Goal: Navigation & Orientation: Find specific page/section

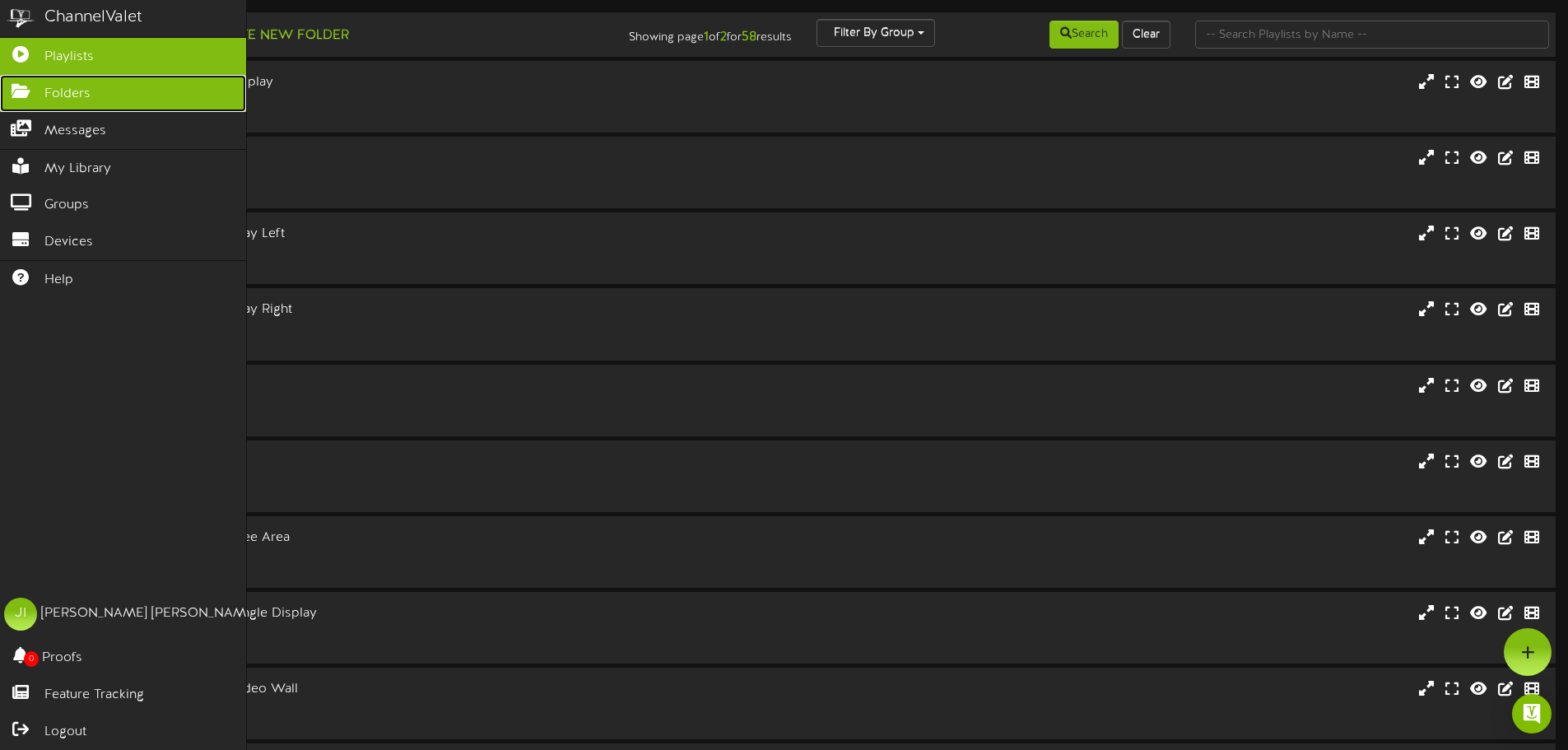
click at [65, 98] on span "Folders" at bounding box center [68, 94] width 46 height 19
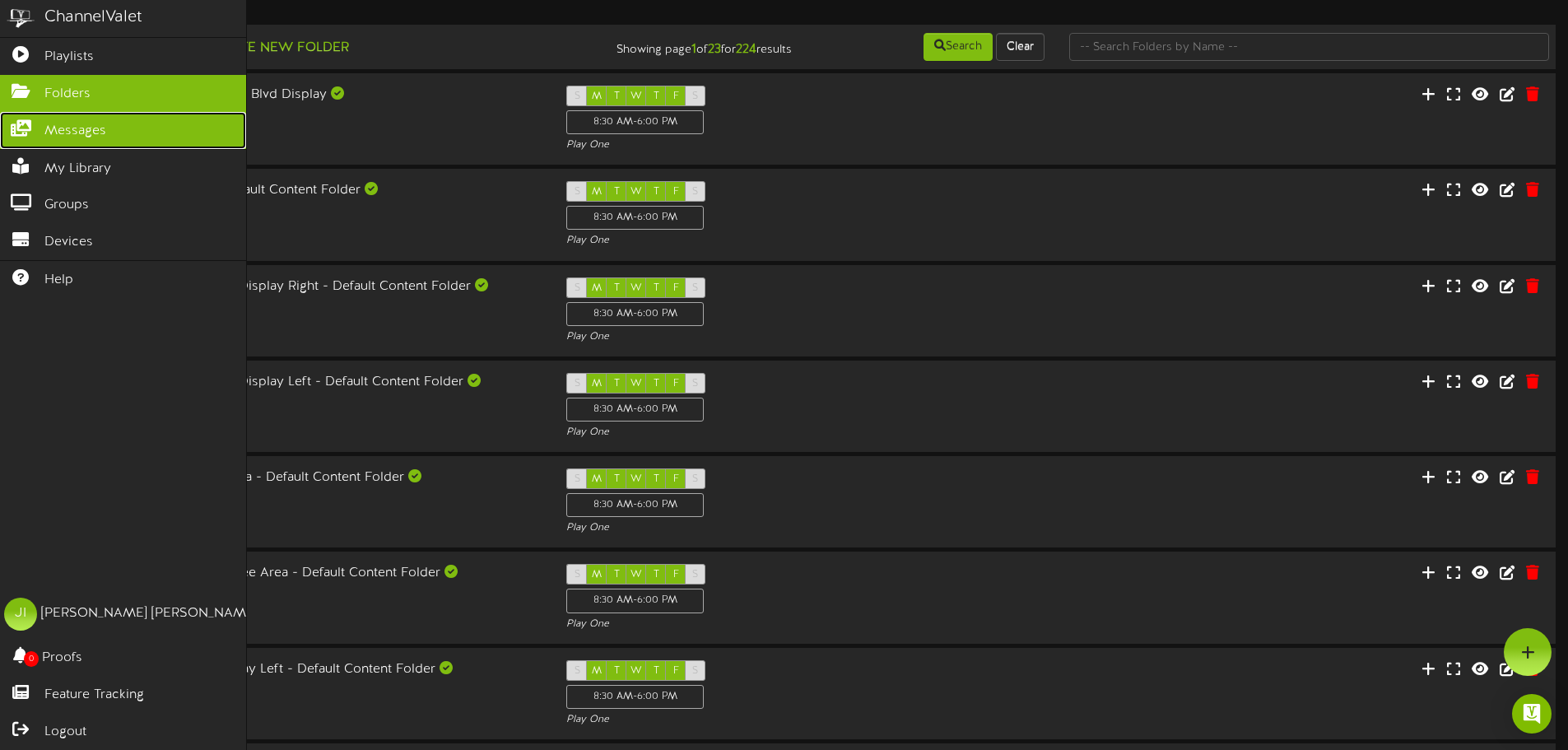
click at [51, 131] on span "Messages" at bounding box center [75, 131] width 61 height 19
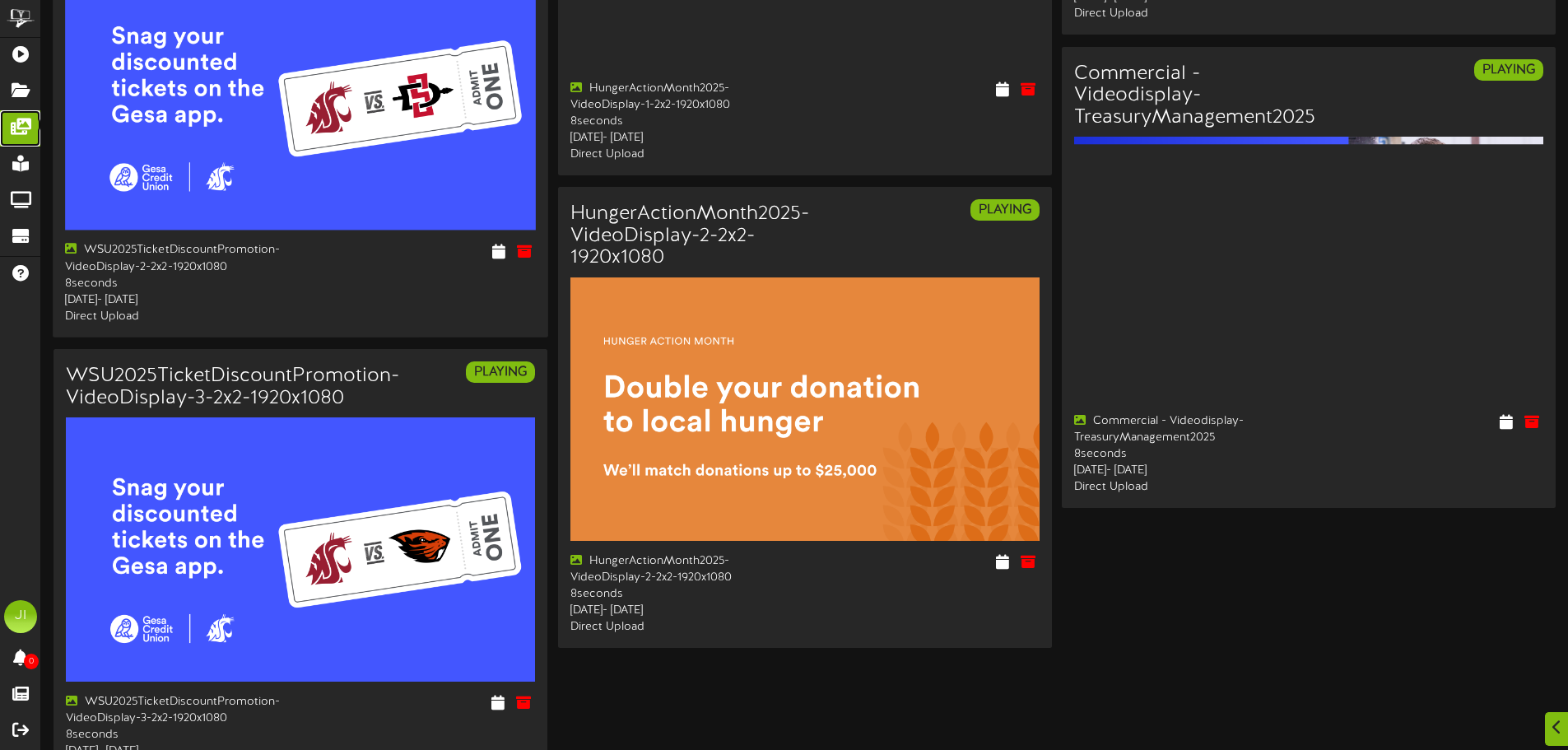
scroll to position [2360, 0]
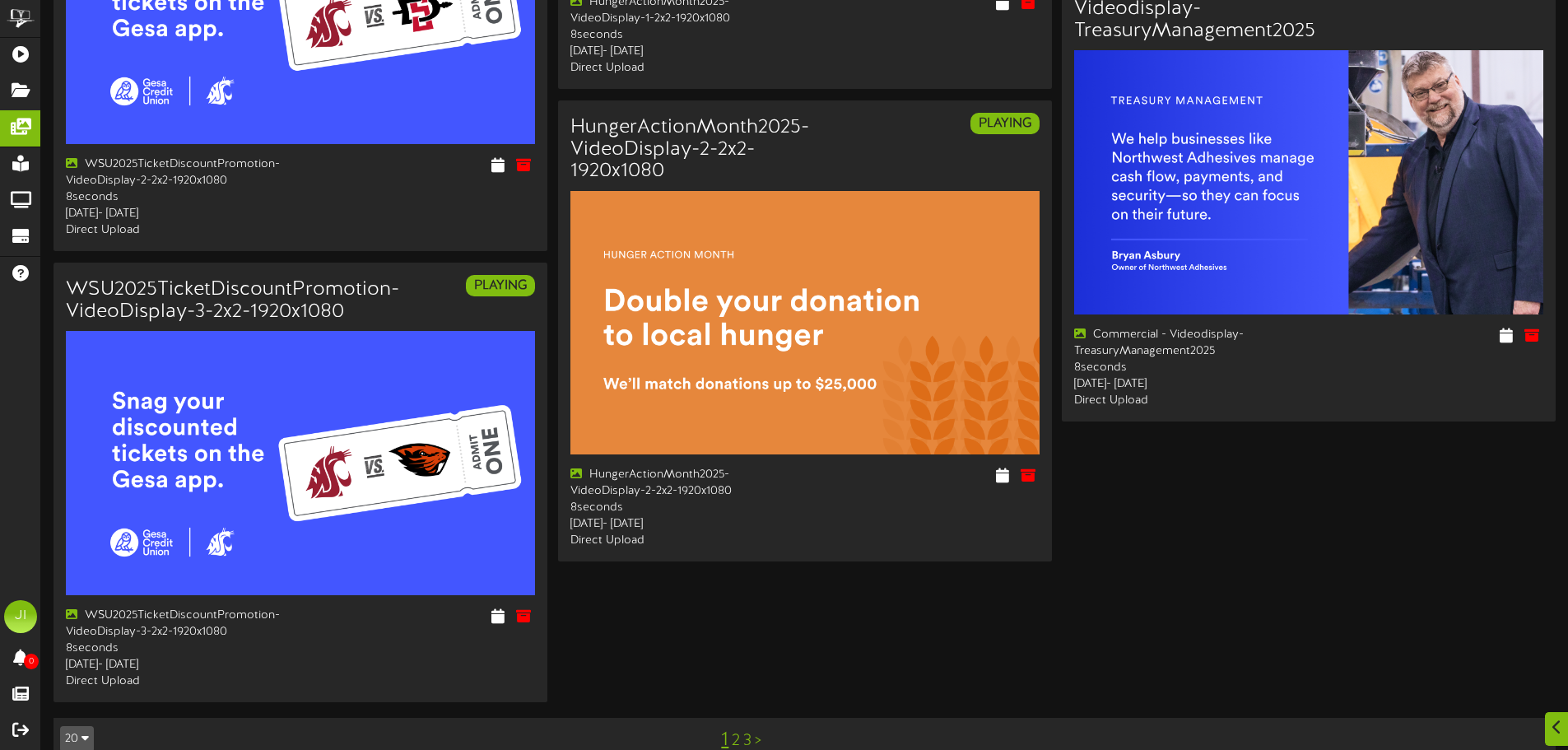
click at [756, 732] on link ">" at bounding box center [758, 741] width 7 height 18
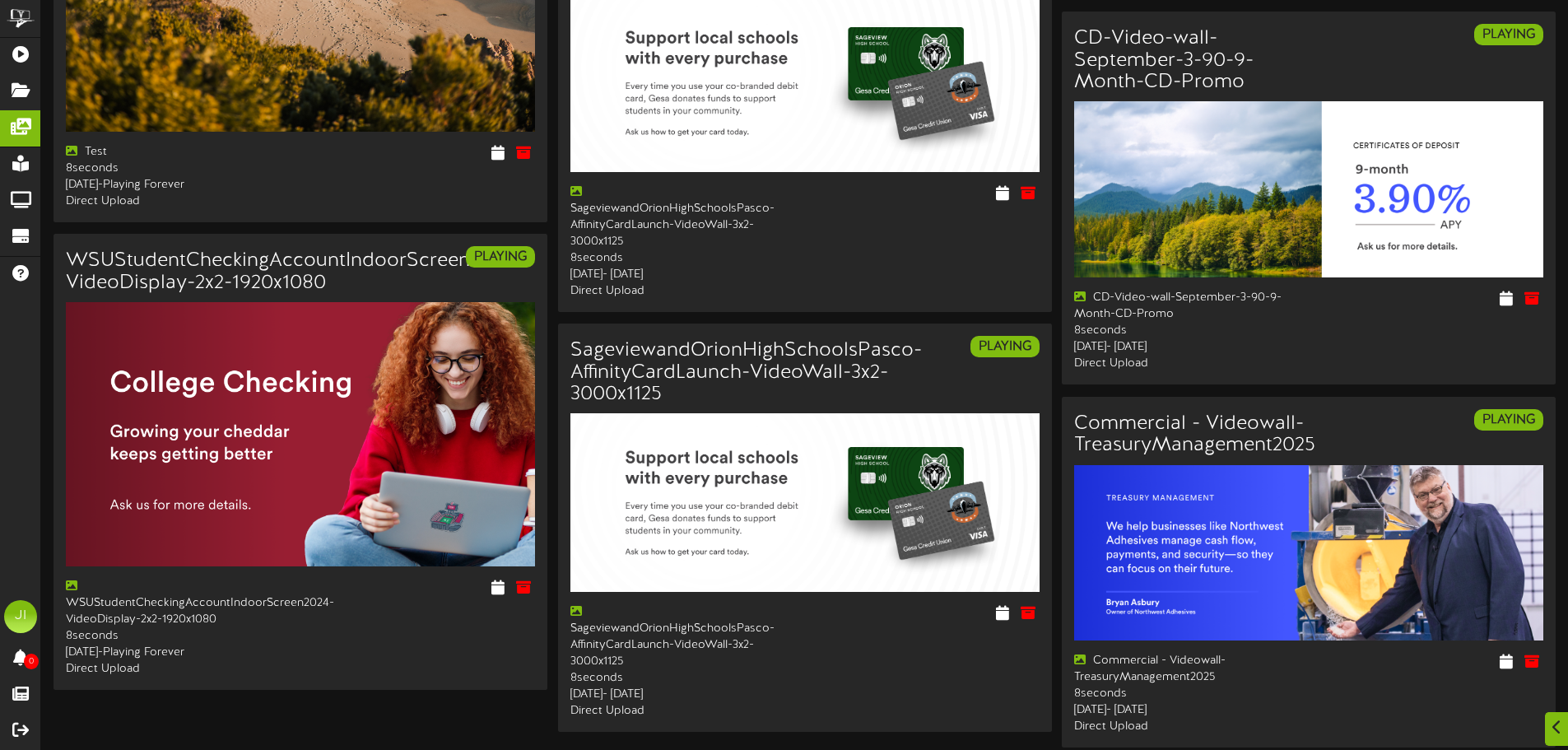
scroll to position [2721, 0]
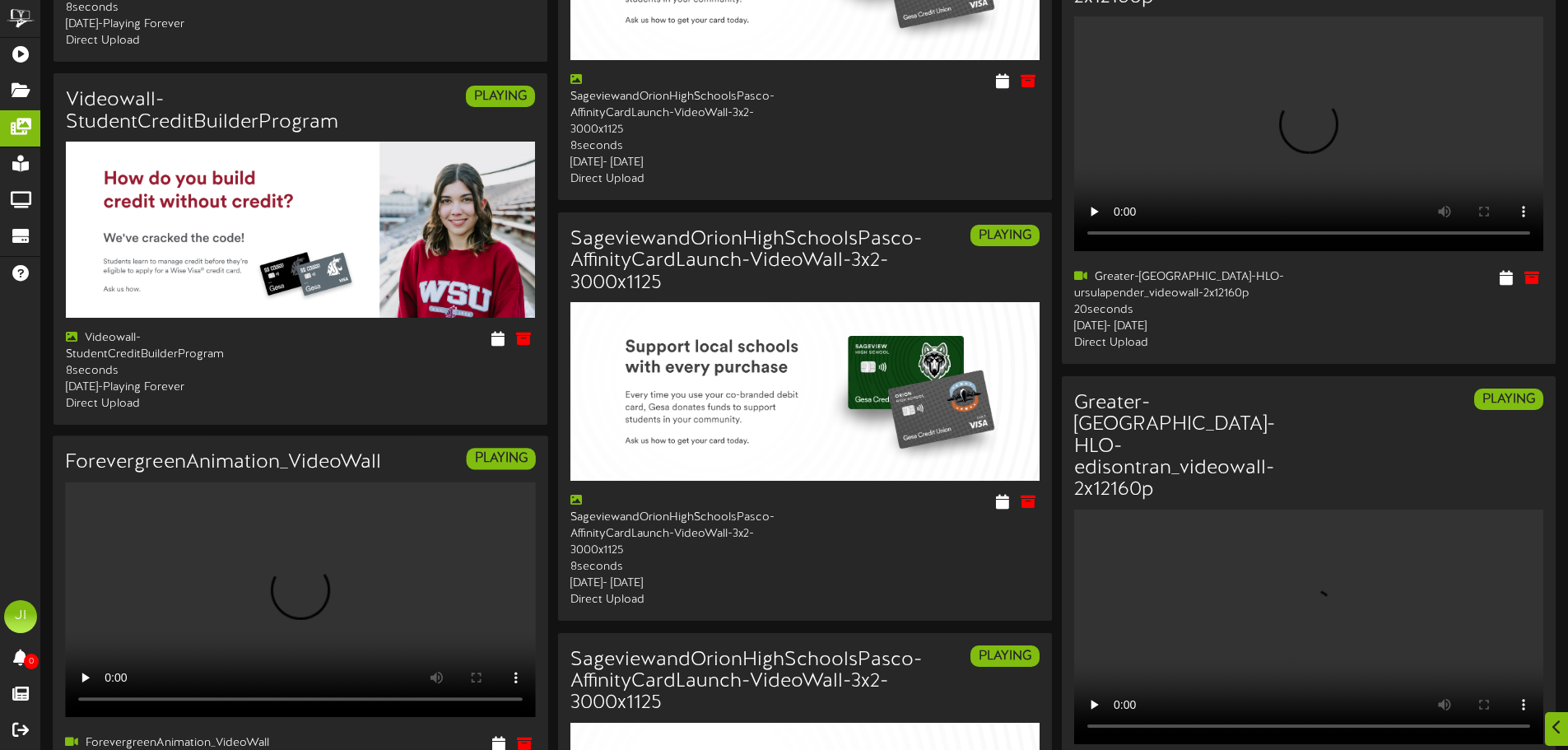
scroll to position [1141, 0]
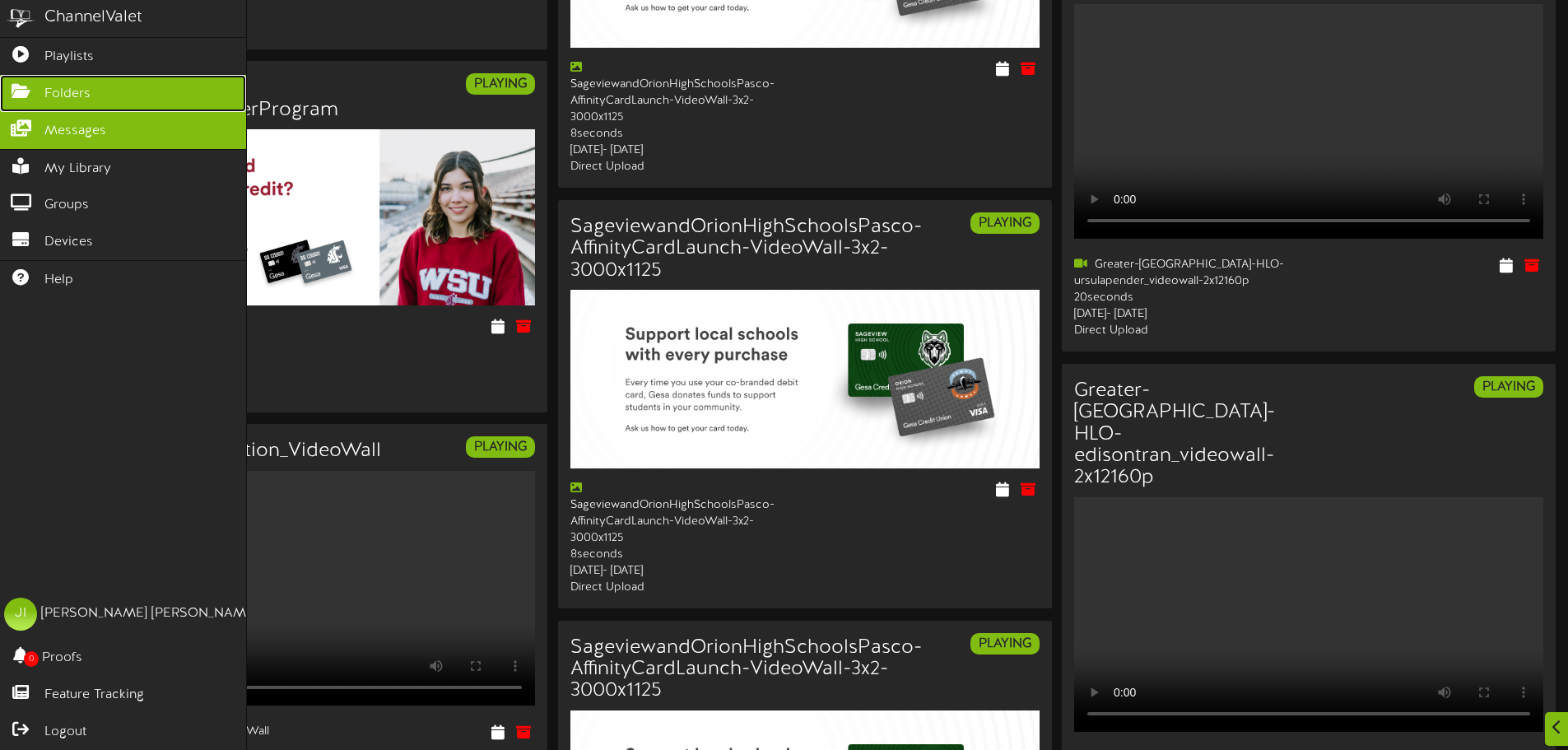
click at [36, 93] on icon at bounding box center [21, 89] width 41 height 12
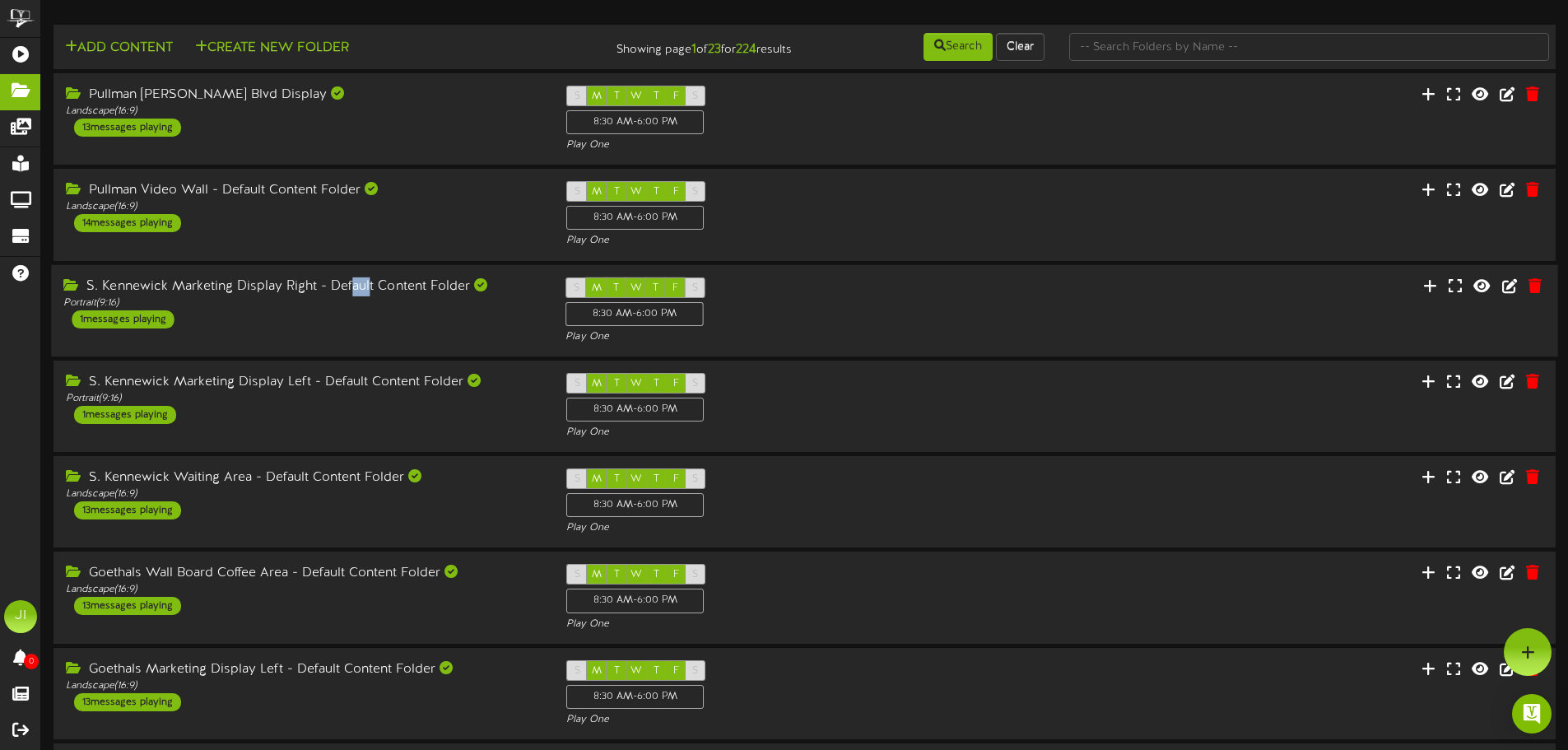
drag, startPoint x: 351, startPoint y: 286, endPoint x: 369, endPoint y: 275, distance: 21.1
click at [369, 275] on div "S. Kennewick Marketing Display Right - Default Content Folder Portrait ( 9:16 )…" at bounding box center [804, 310] width 1506 height 92
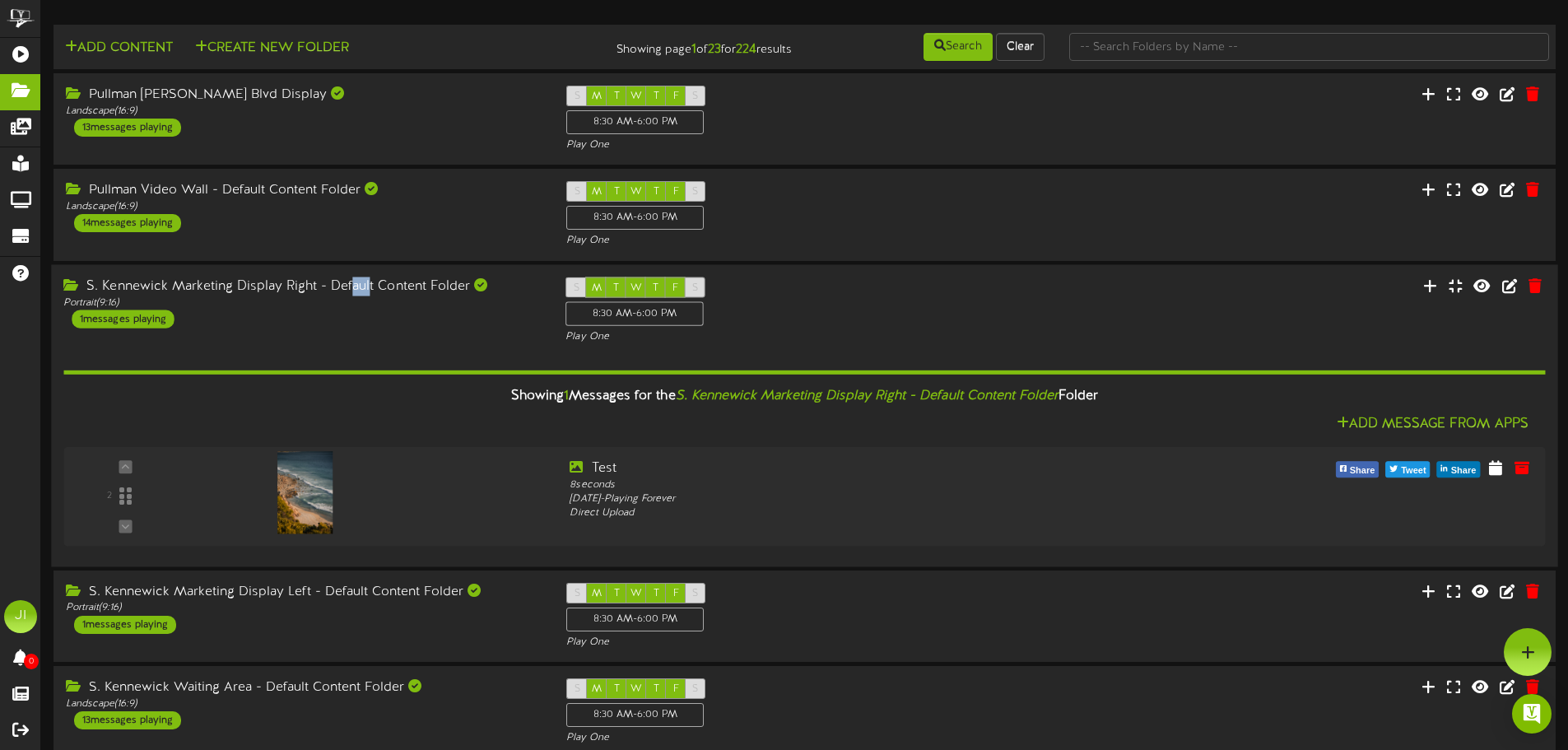
click at [369, 275] on div "S. Kennewick Marketing Display Right - Default Content Folder Portrait ( 9:16 )…" at bounding box center [804, 416] width 1506 height 302
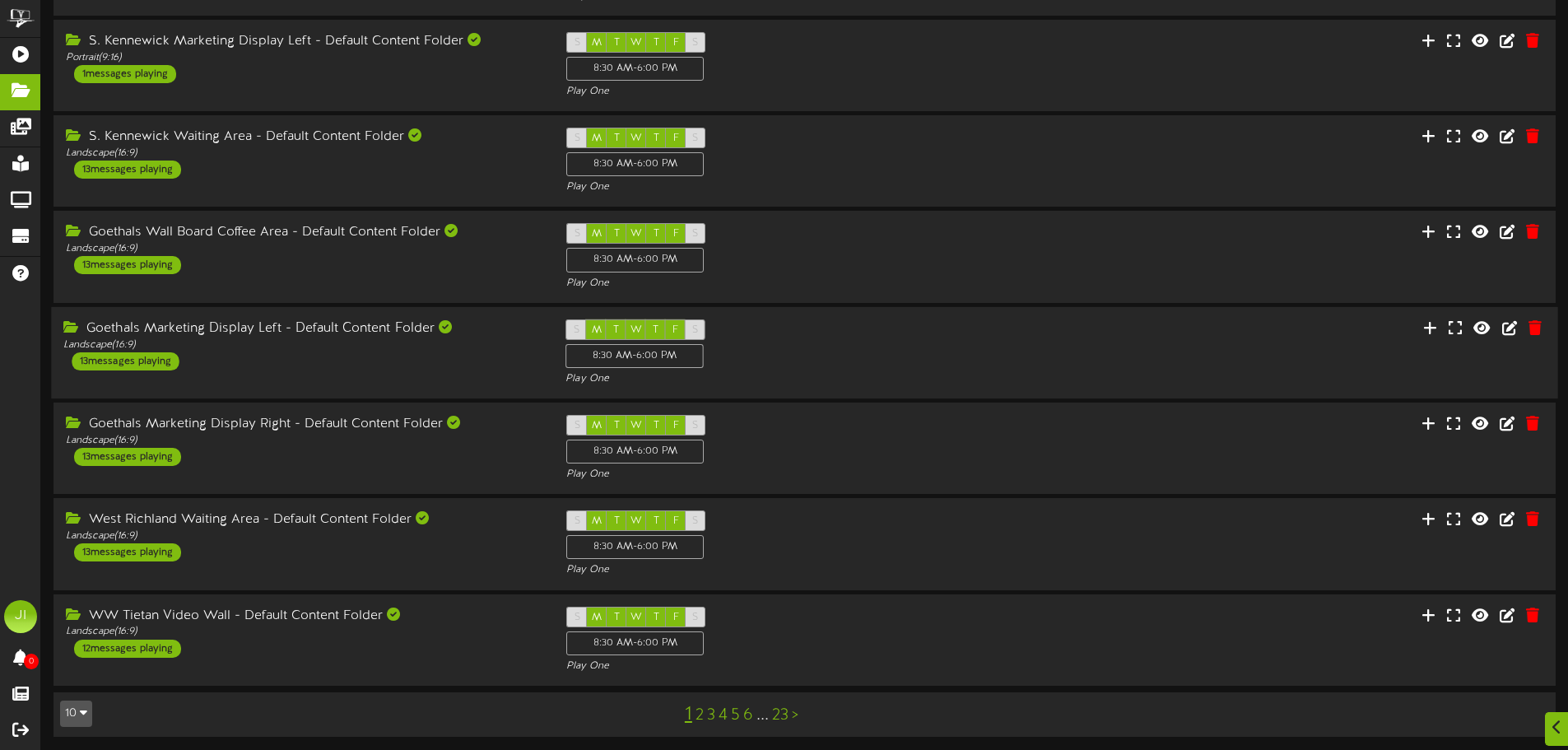
scroll to position [344, 0]
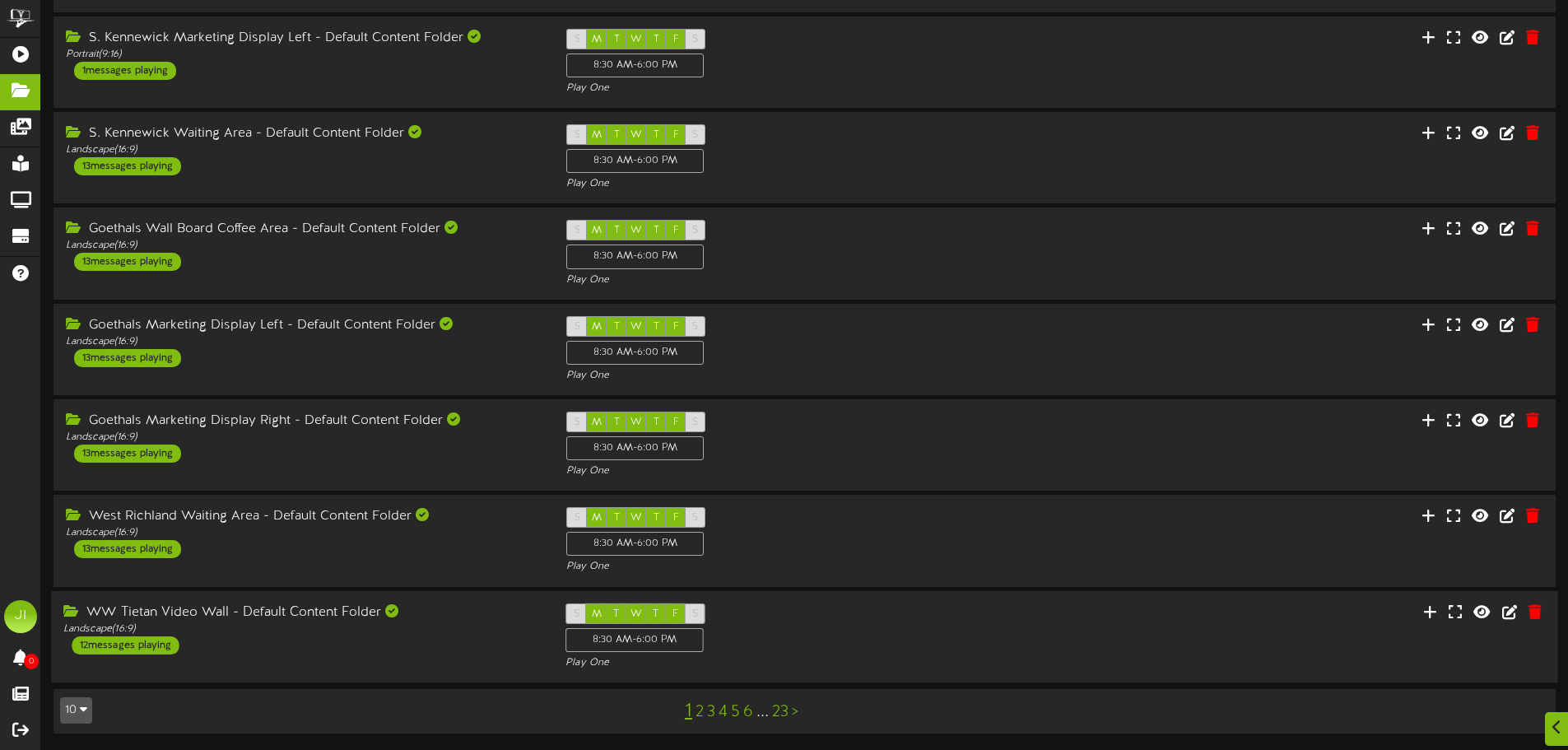
click at [254, 615] on div "WW Tietan Video Wall - Default Content Folder" at bounding box center [302, 612] width 478 height 19
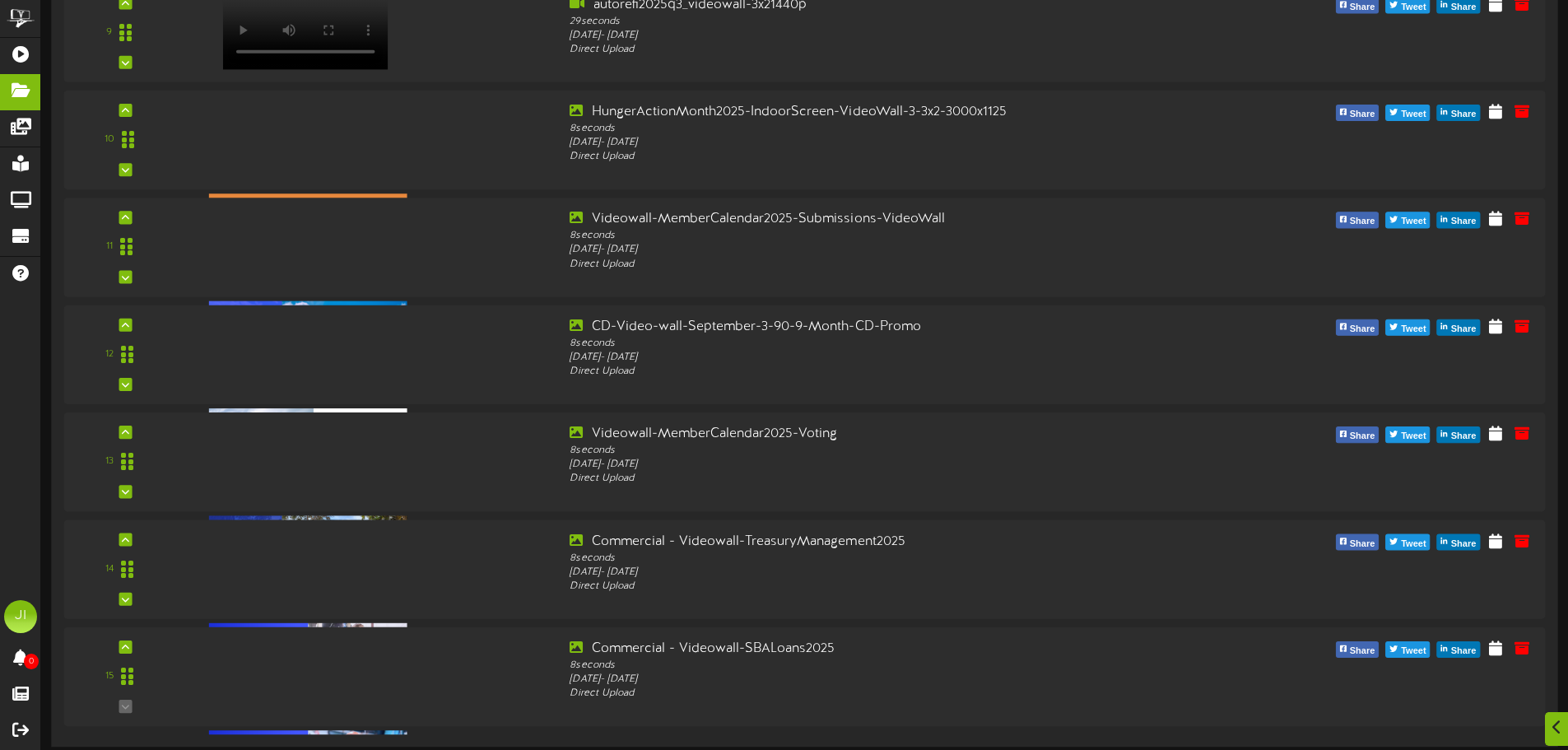
scroll to position [2053, 0]
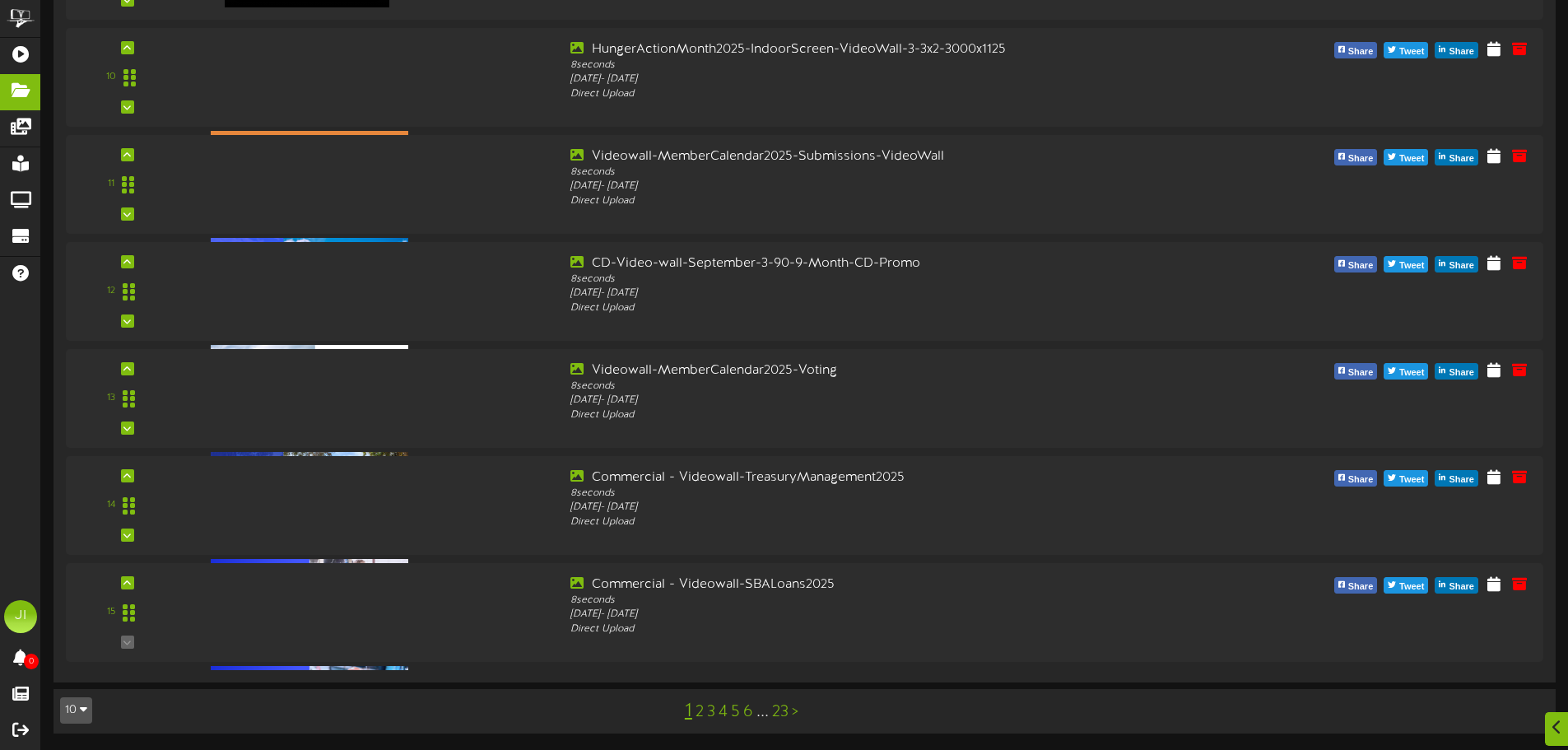
click at [698, 714] on link "2" at bounding box center [700, 713] width 8 height 18
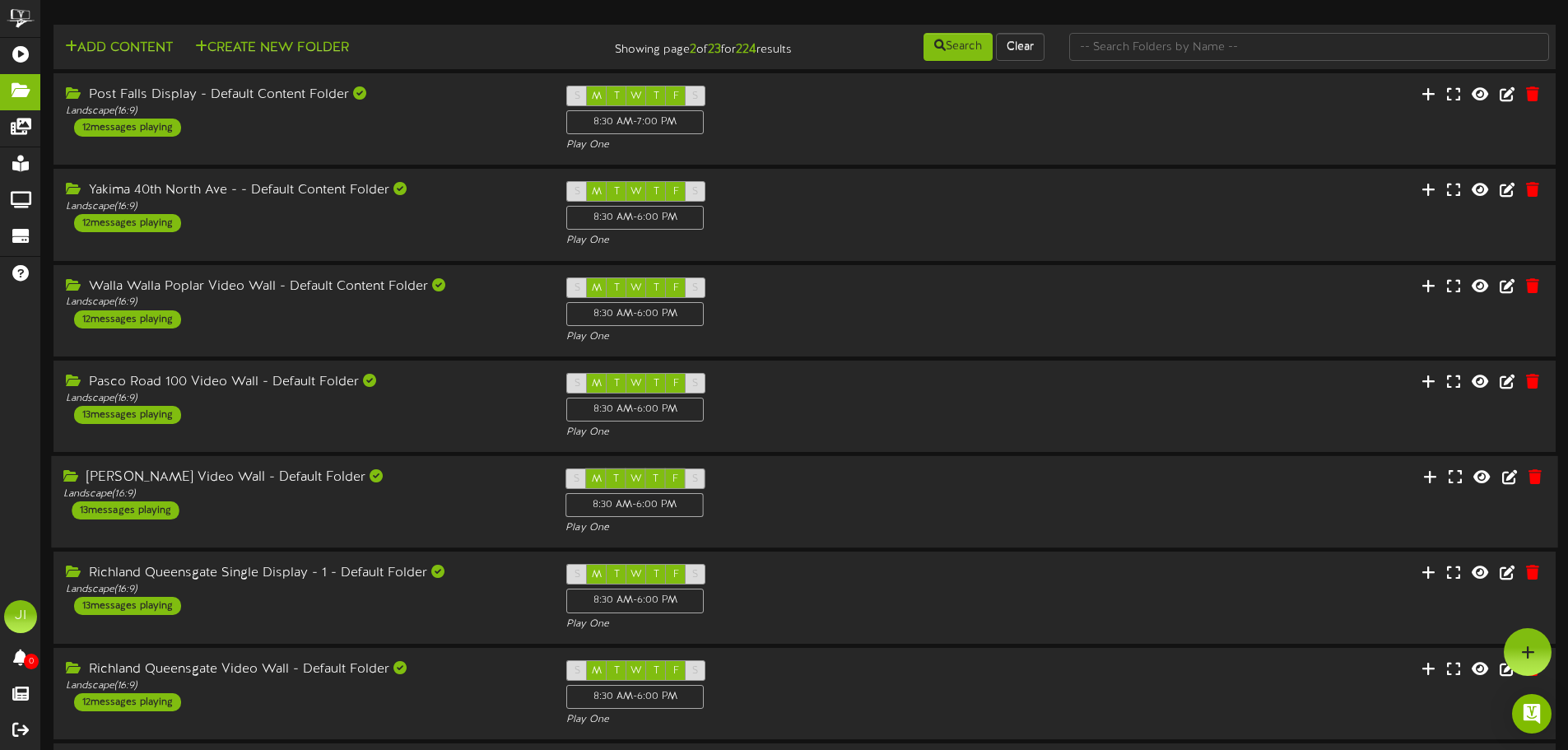
click at [482, 502] on div "[PERSON_NAME] Video Wall - Default Folder Landscape ( 16:9 ) 13 messages playing" at bounding box center [302, 494] width 502 height 51
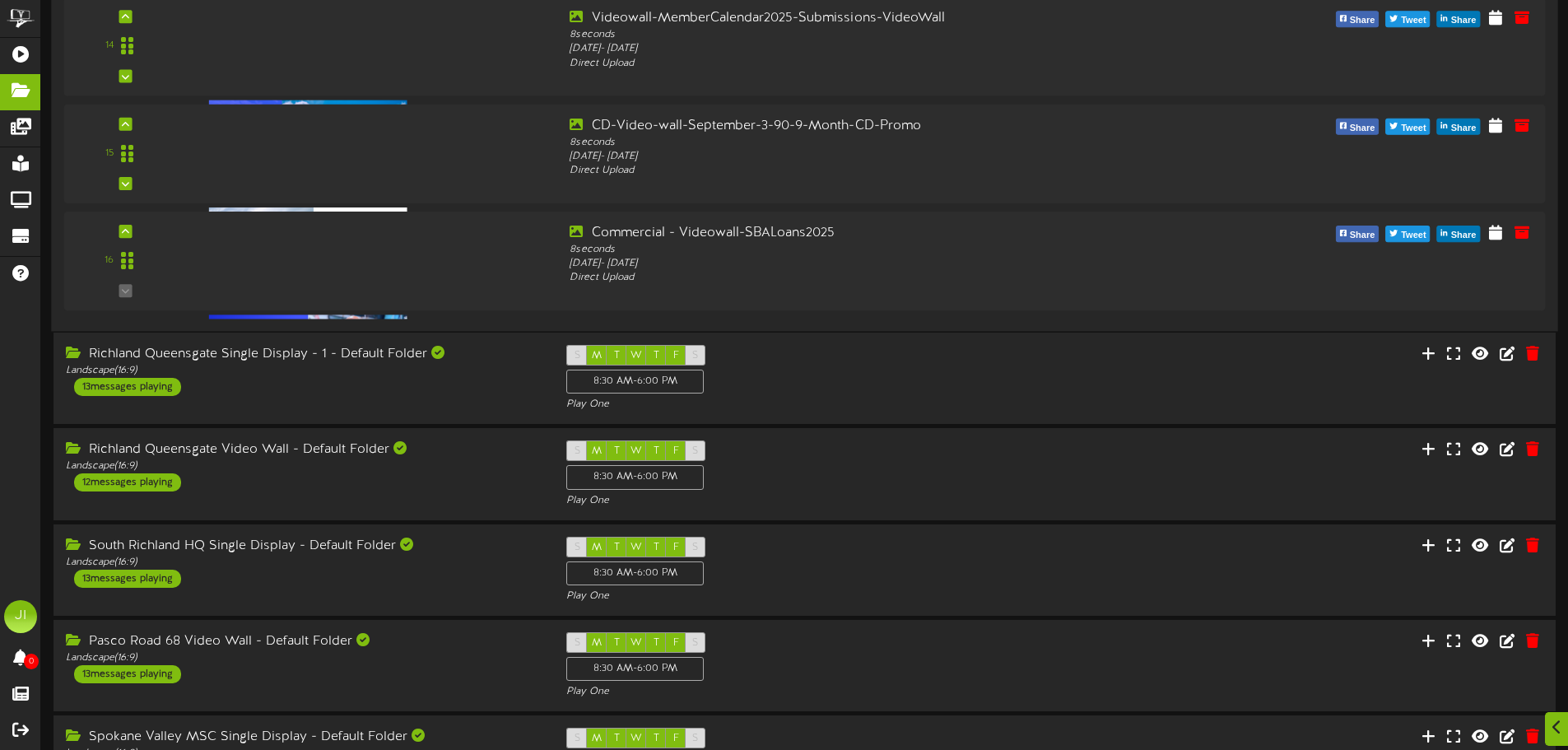
scroll to position [2160, 0]
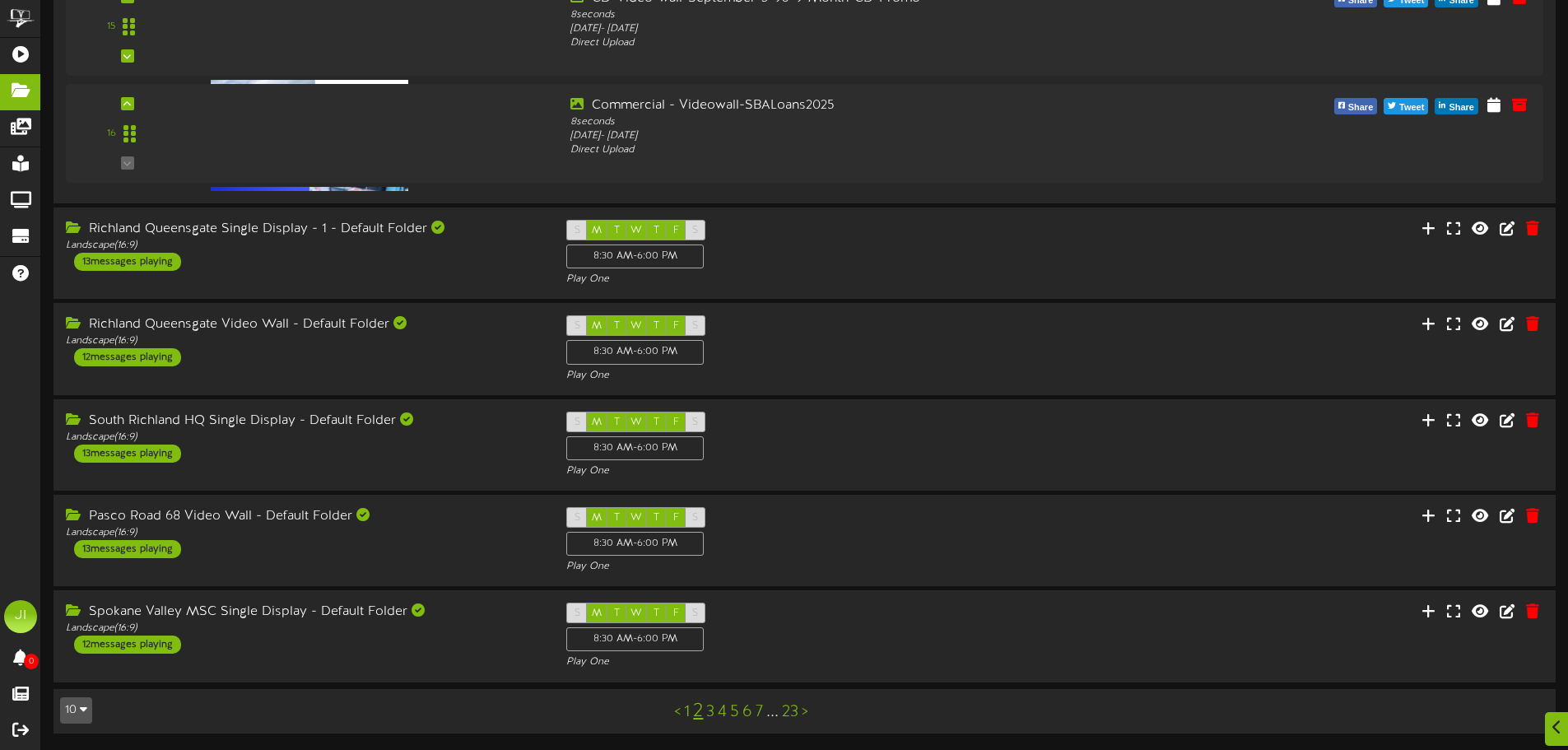
click at [82, 714] on icon "button" at bounding box center [83, 709] width 7 height 12
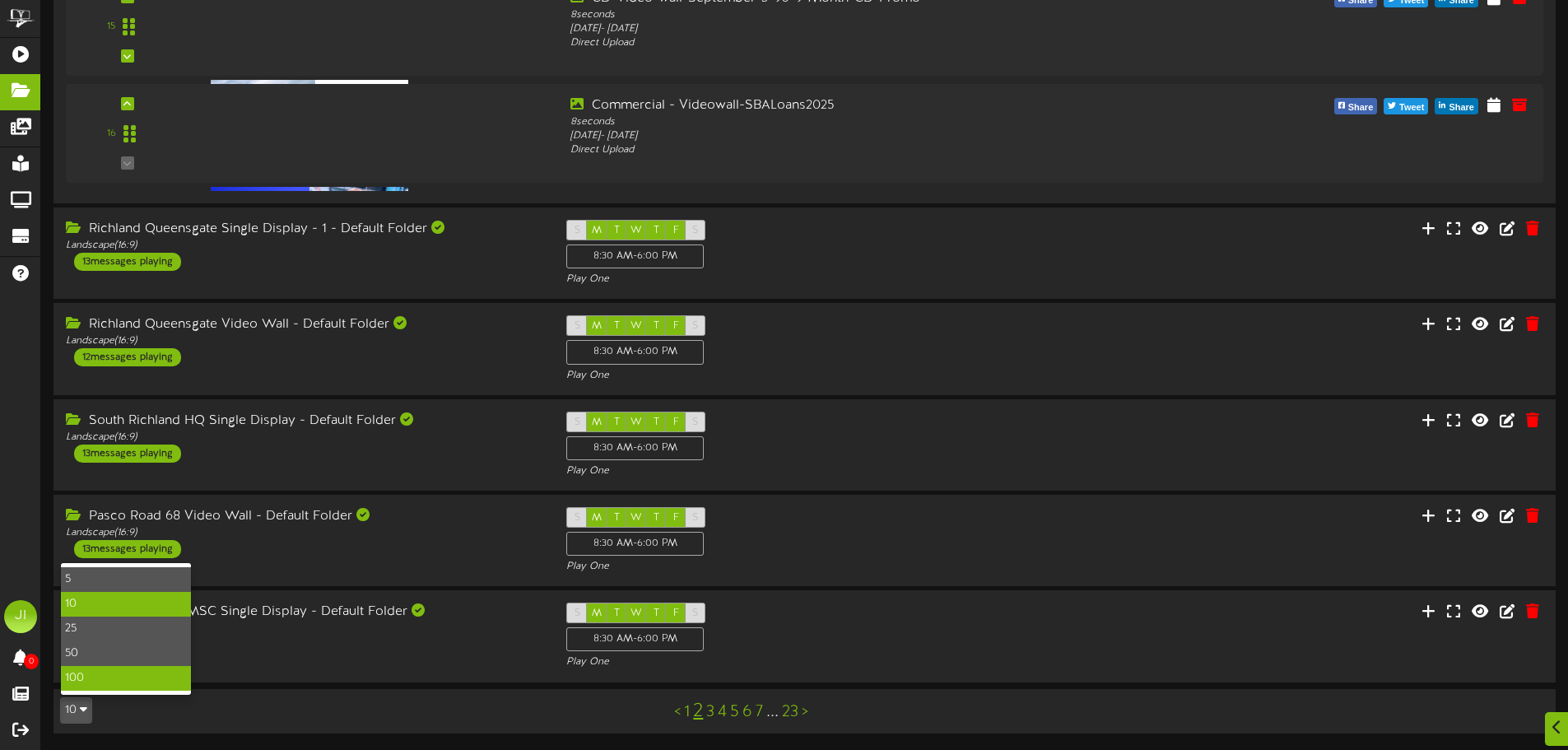
click at [92, 687] on div "100" at bounding box center [125, 679] width 130 height 25
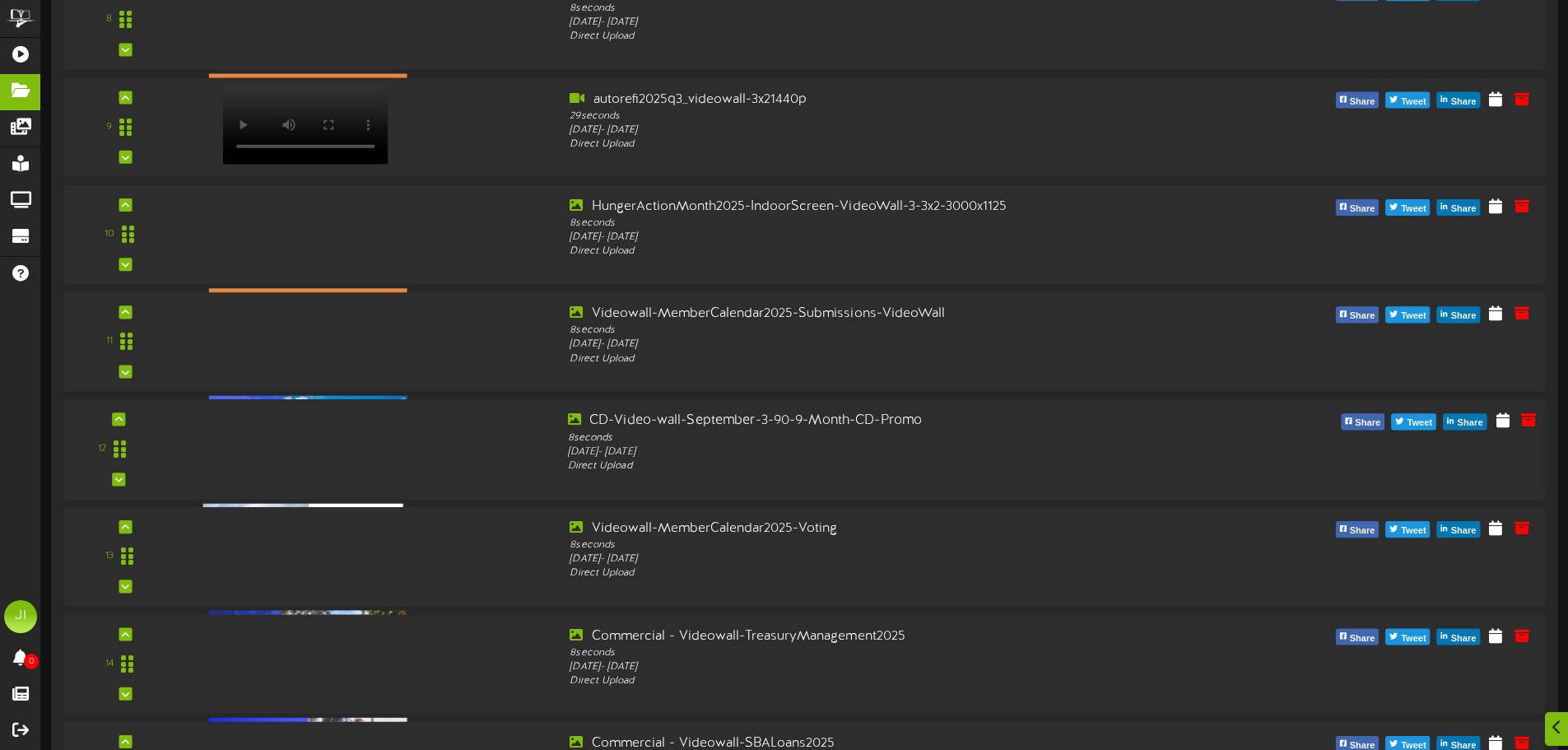
scroll to position [3046, 0]
